Goal: Task Accomplishment & Management: Complete application form

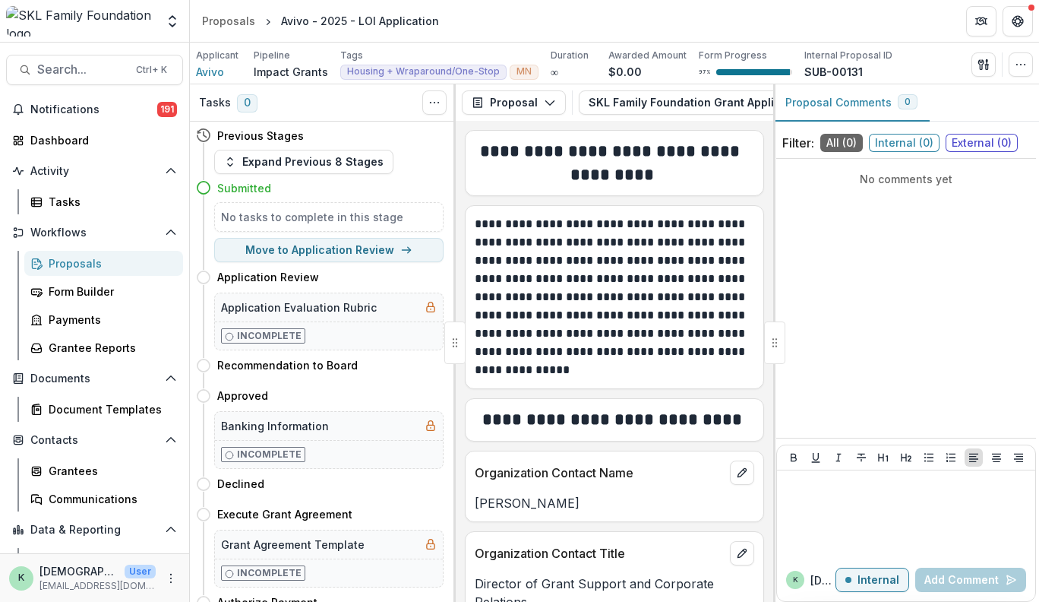
scroll to position [3216, 0]
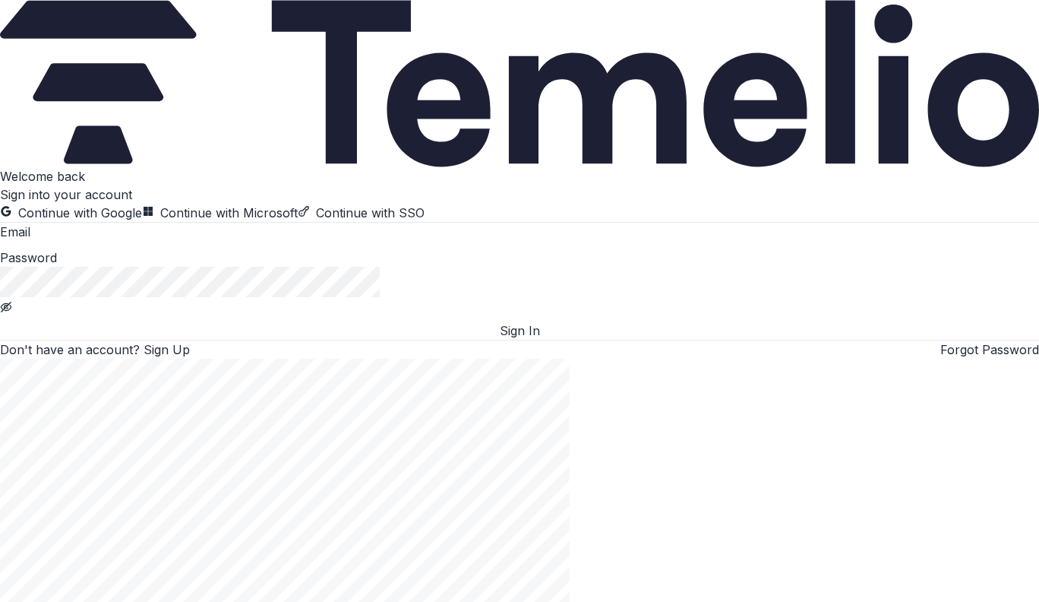
click at [152, 242] on input at bounding box center [91, 233] width 122 height 18
type input "**********"
click at [0, 321] on button "Sign In" at bounding box center [519, 330] width 1039 height 18
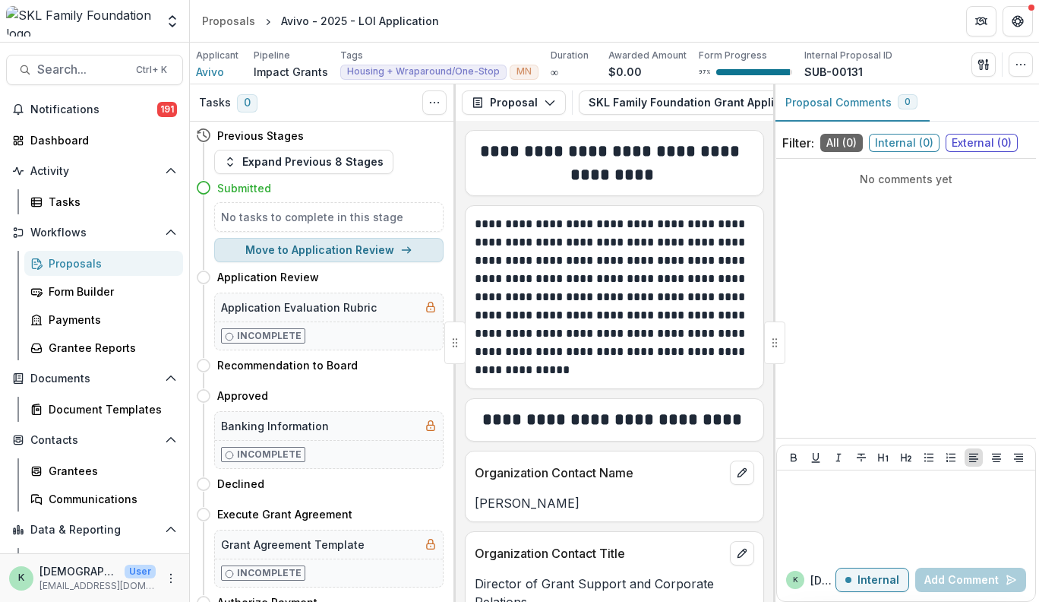
click at [273, 249] on button "Move to Application Review" at bounding box center [328, 250] width 229 height 24
select select "**********"
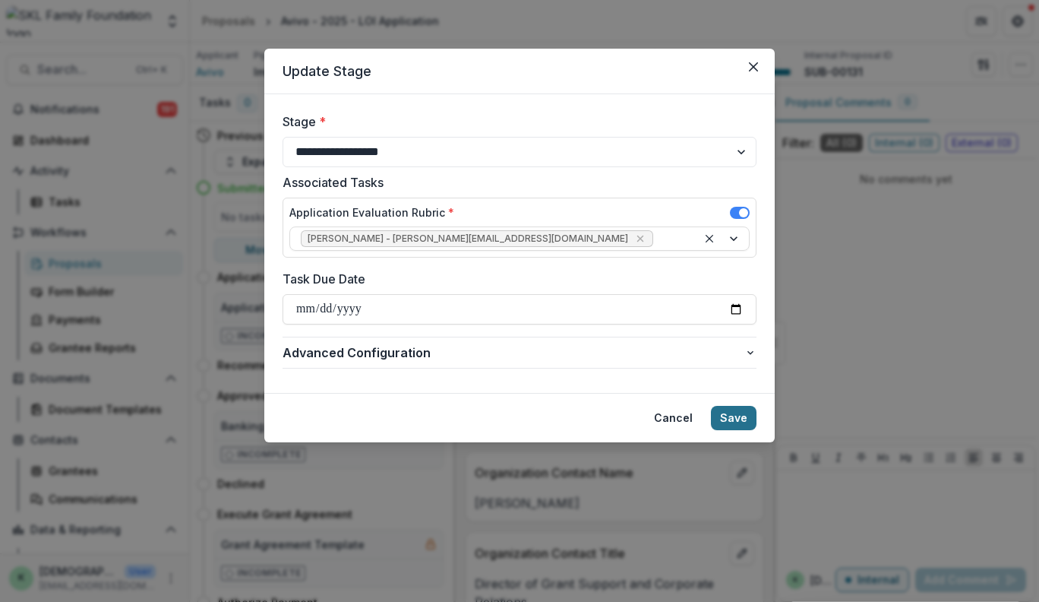
click at [741, 422] on button "Save" at bounding box center [734, 418] width 46 height 24
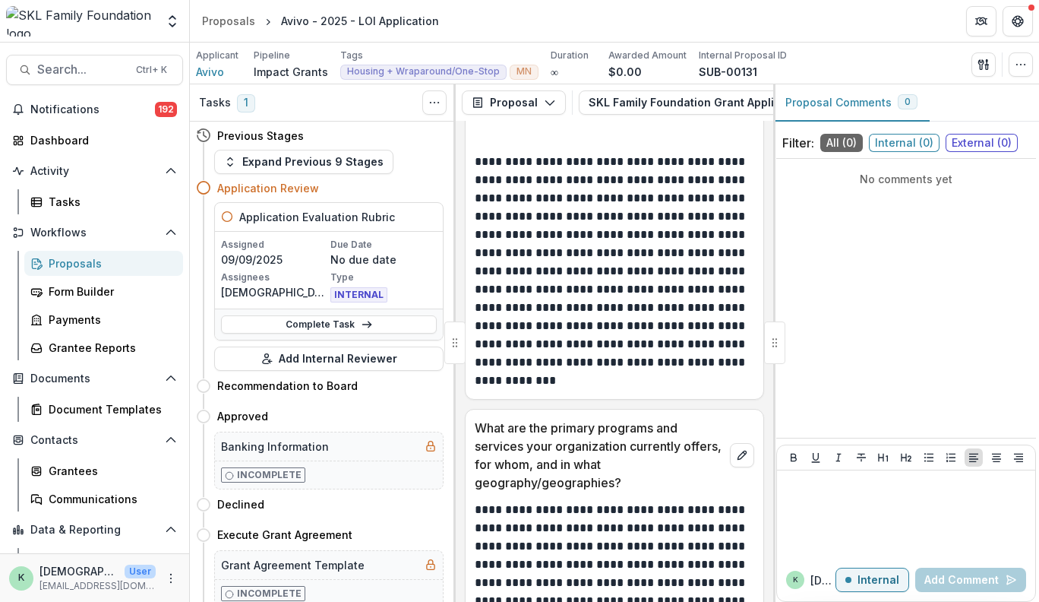
scroll to position [1465, 0]
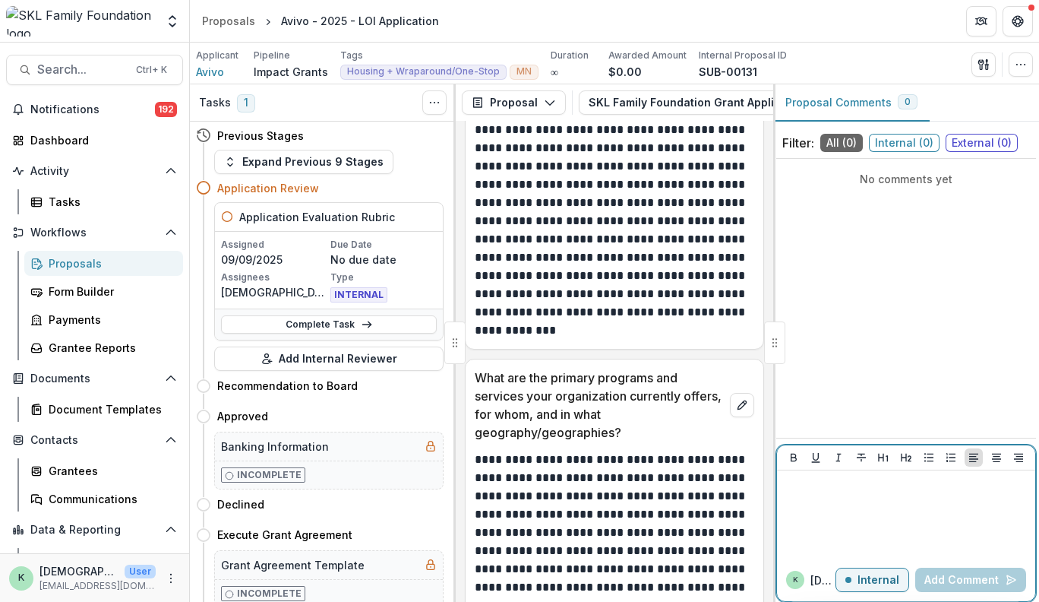
click at [972, 491] on p at bounding box center [906, 484] width 246 height 17
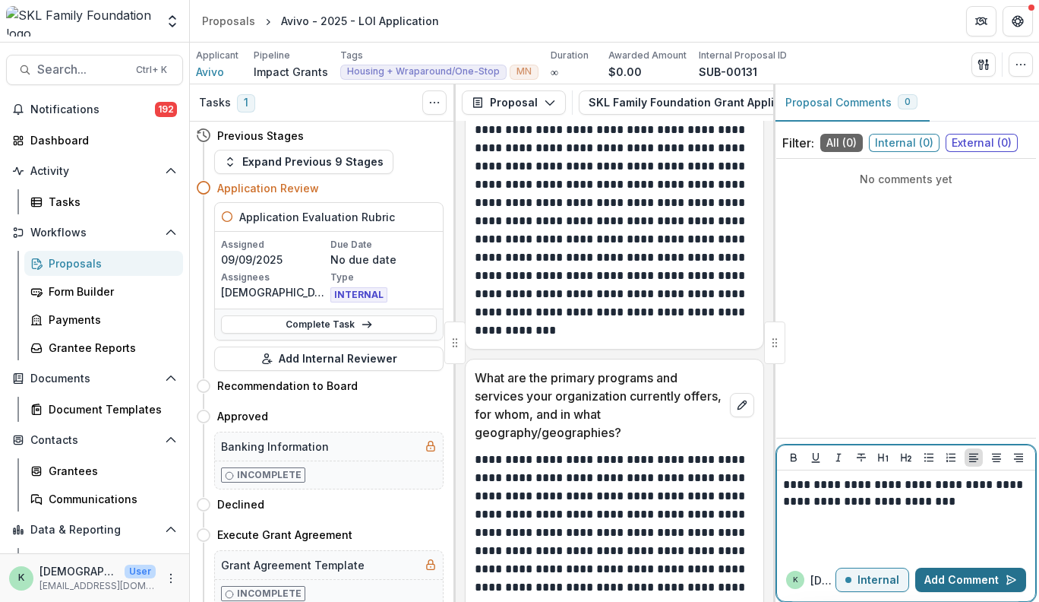
click at [962, 575] on button "Add Comment" at bounding box center [970, 579] width 111 height 24
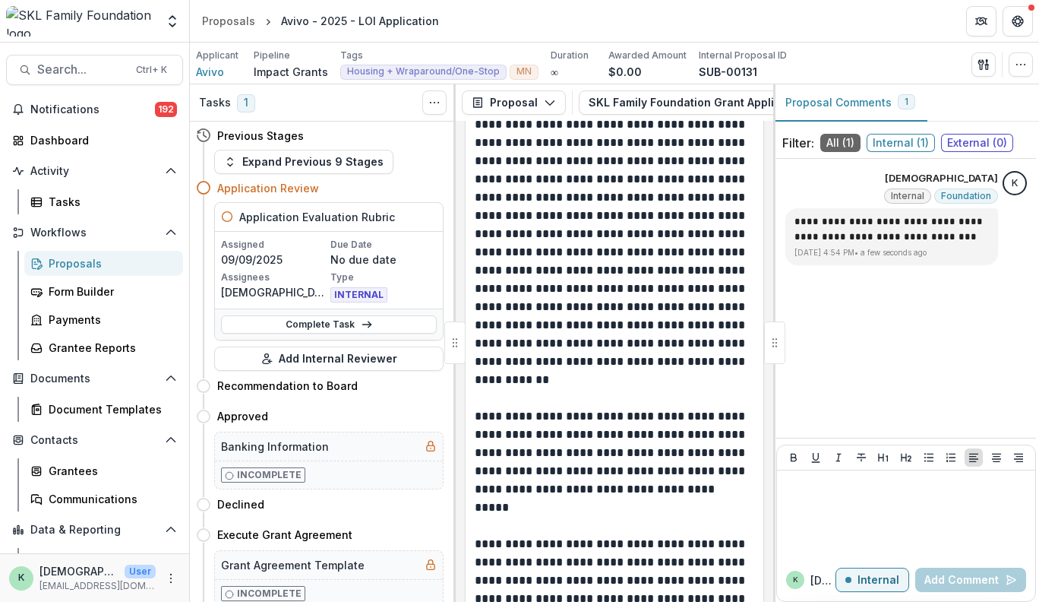
scroll to position [1988, 0]
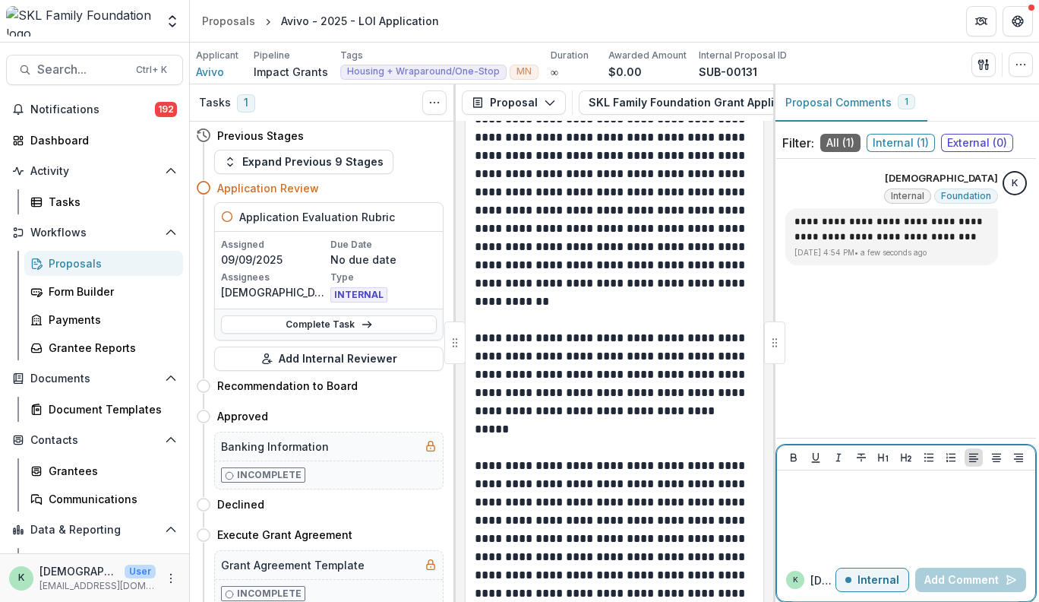
drag, startPoint x: 596, startPoint y: 256, endPoint x: 924, endPoint y: 508, distance: 413.9
click at [924, 508] on div at bounding box center [906, 514] width 246 height 76
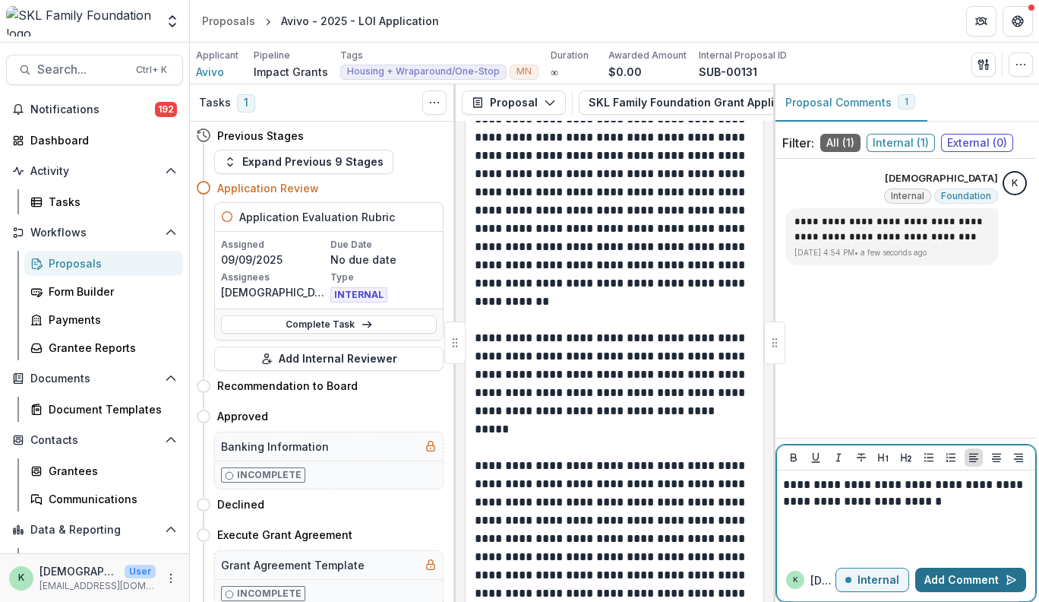
click at [951, 583] on button "Add Comment" at bounding box center [970, 579] width 111 height 24
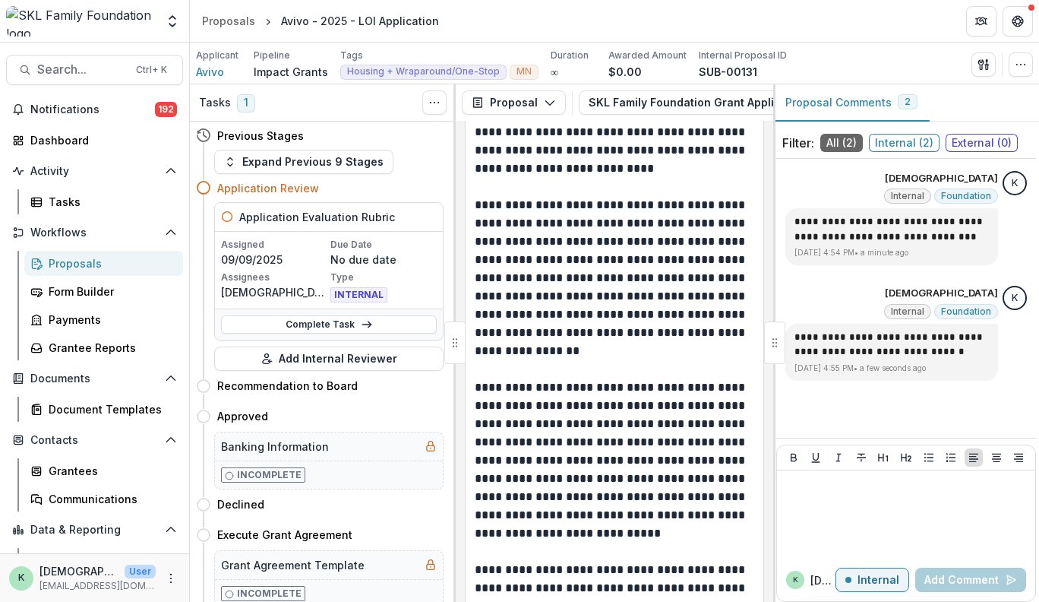
scroll to position [2743, 0]
click at [608, 378] on p "**********" at bounding box center [613, 460] width 276 height 164
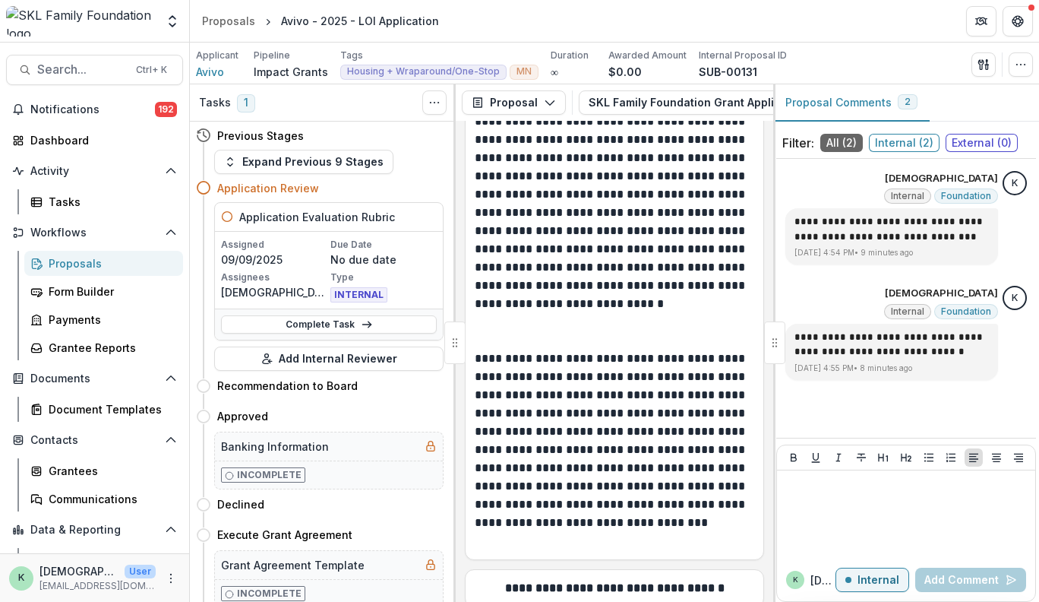
scroll to position [3276, 0]
